Goal: Information Seeking & Learning: Learn about a topic

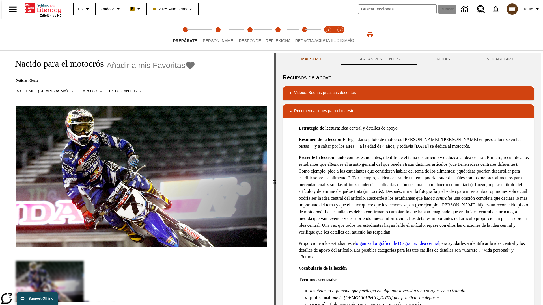
click at [378, 59] on button "TAREAS PENDIENTES" at bounding box center [378, 60] width 79 height 14
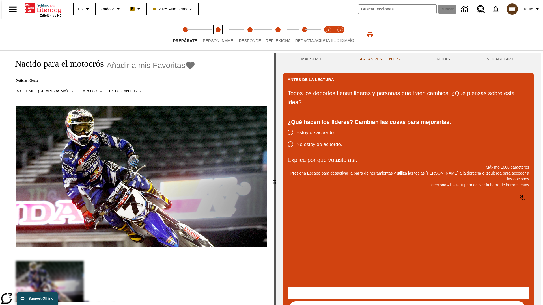
click at [213, 35] on span "[PERSON_NAME]" at bounding box center [218, 38] width 33 height 10
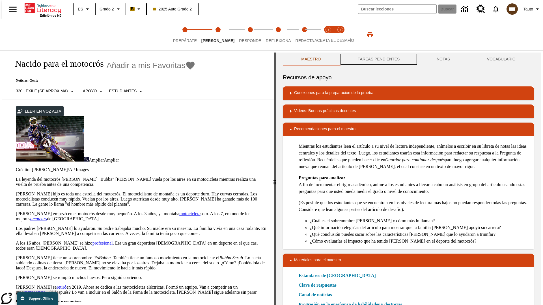
scroll to position [0, 0]
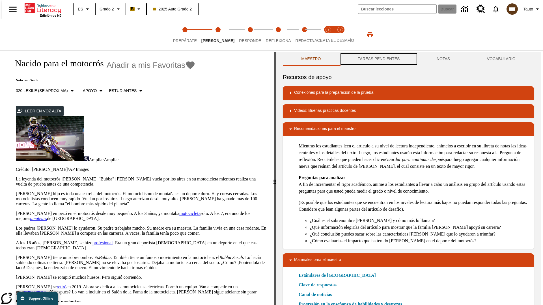
click at [378, 59] on button "TAREAS PENDIENTES" at bounding box center [378, 59] width 79 height 14
